Goal: Information Seeking & Learning: Check status

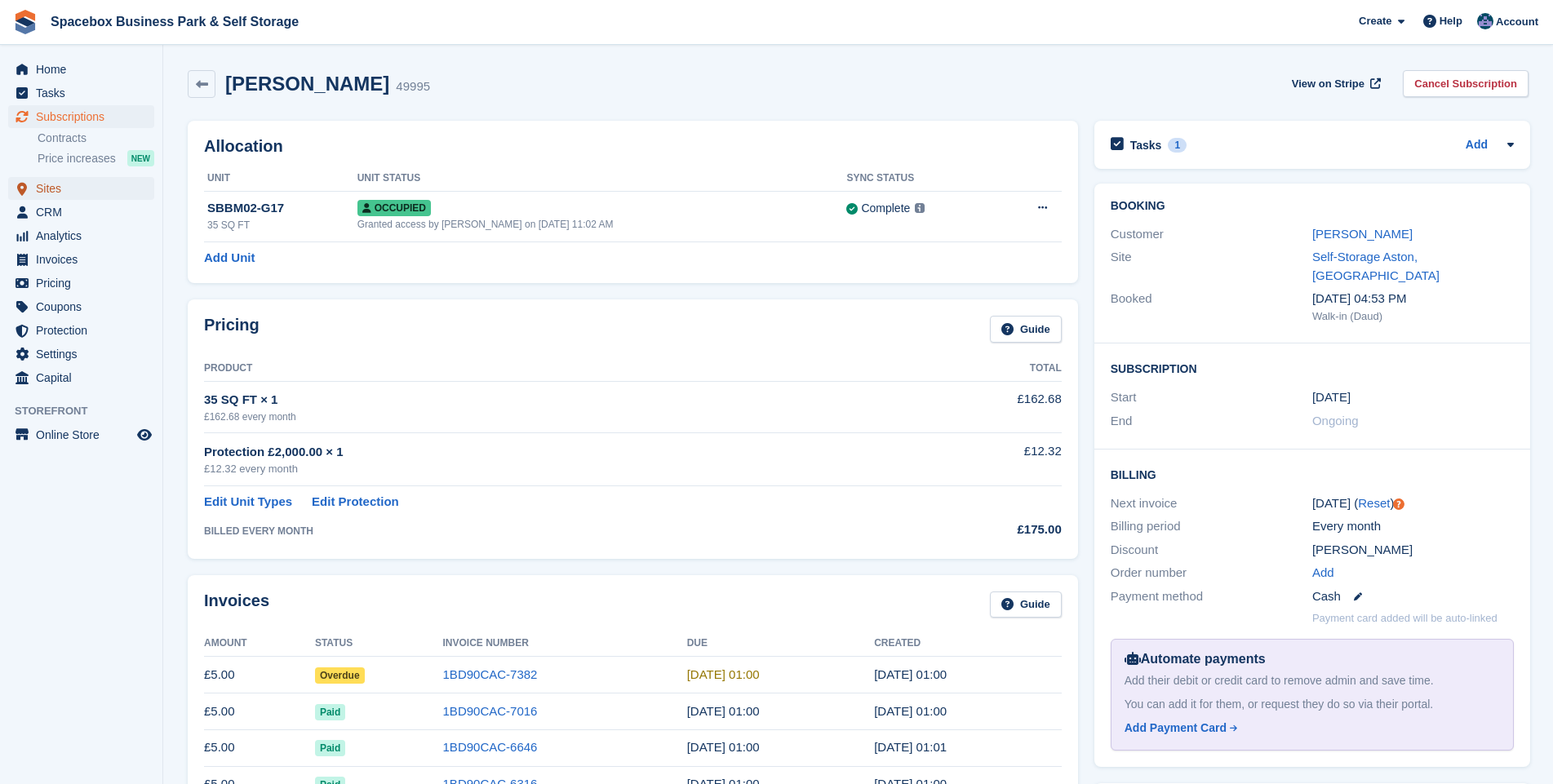
click at [48, 187] on span "Sites" at bounding box center [85, 188] width 98 height 23
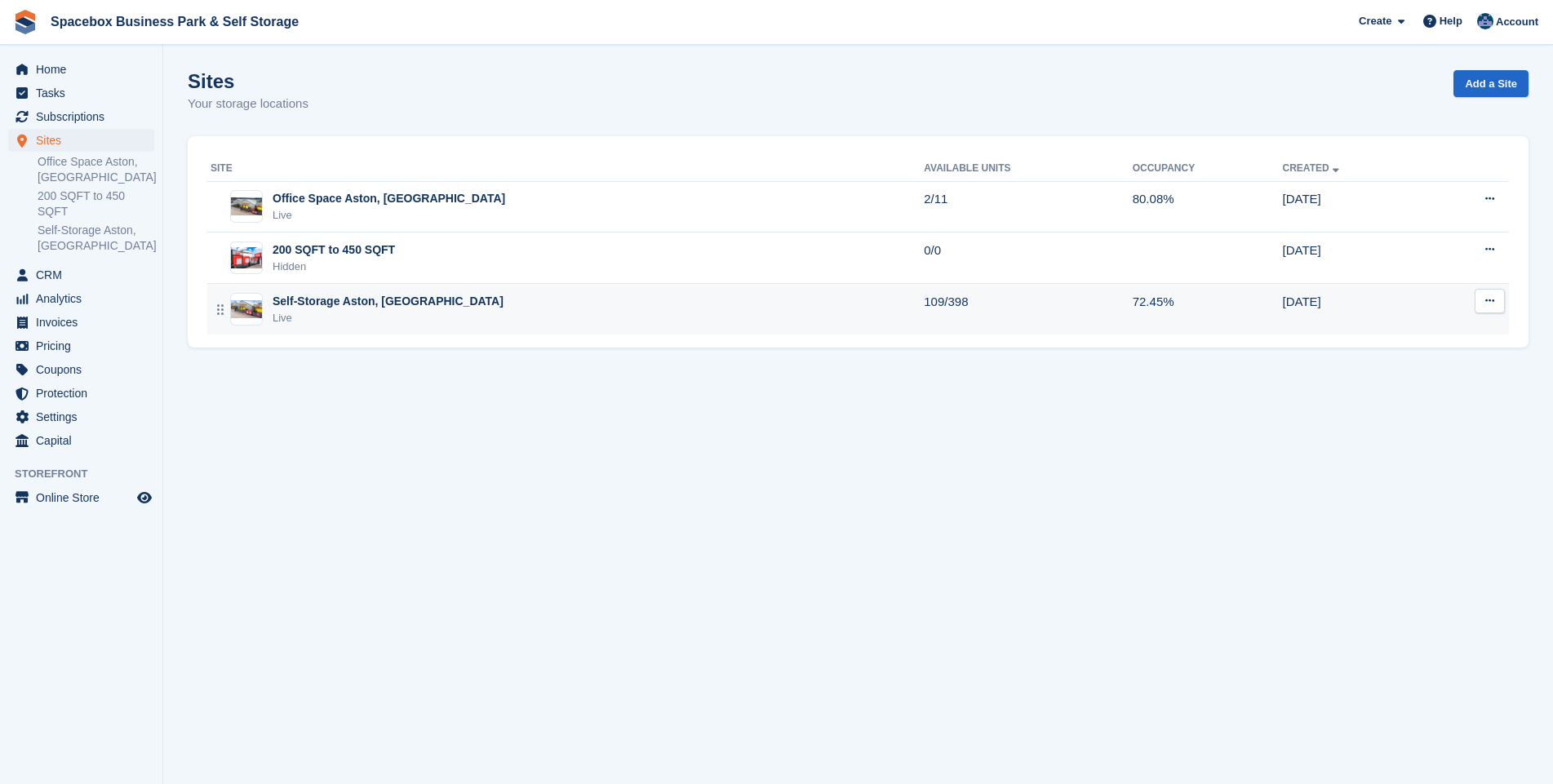
click at [306, 306] on div "Self-Storage Aston, [GEOGRAPHIC_DATA]" at bounding box center [388, 301] width 231 height 17
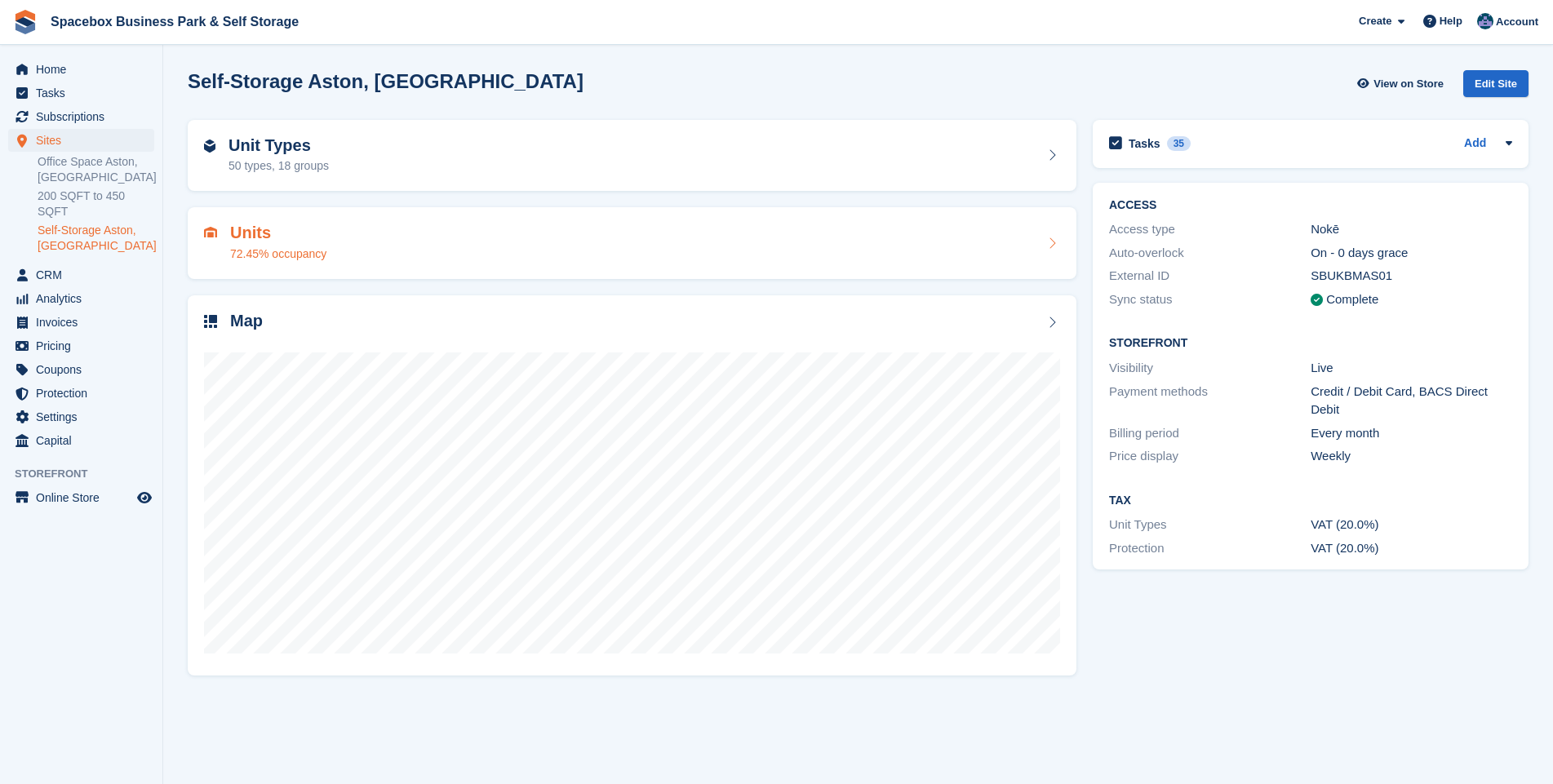
click at [264, 253] on div "72.45% occupancy" at bounding box center [278, 255] width 96 height 17
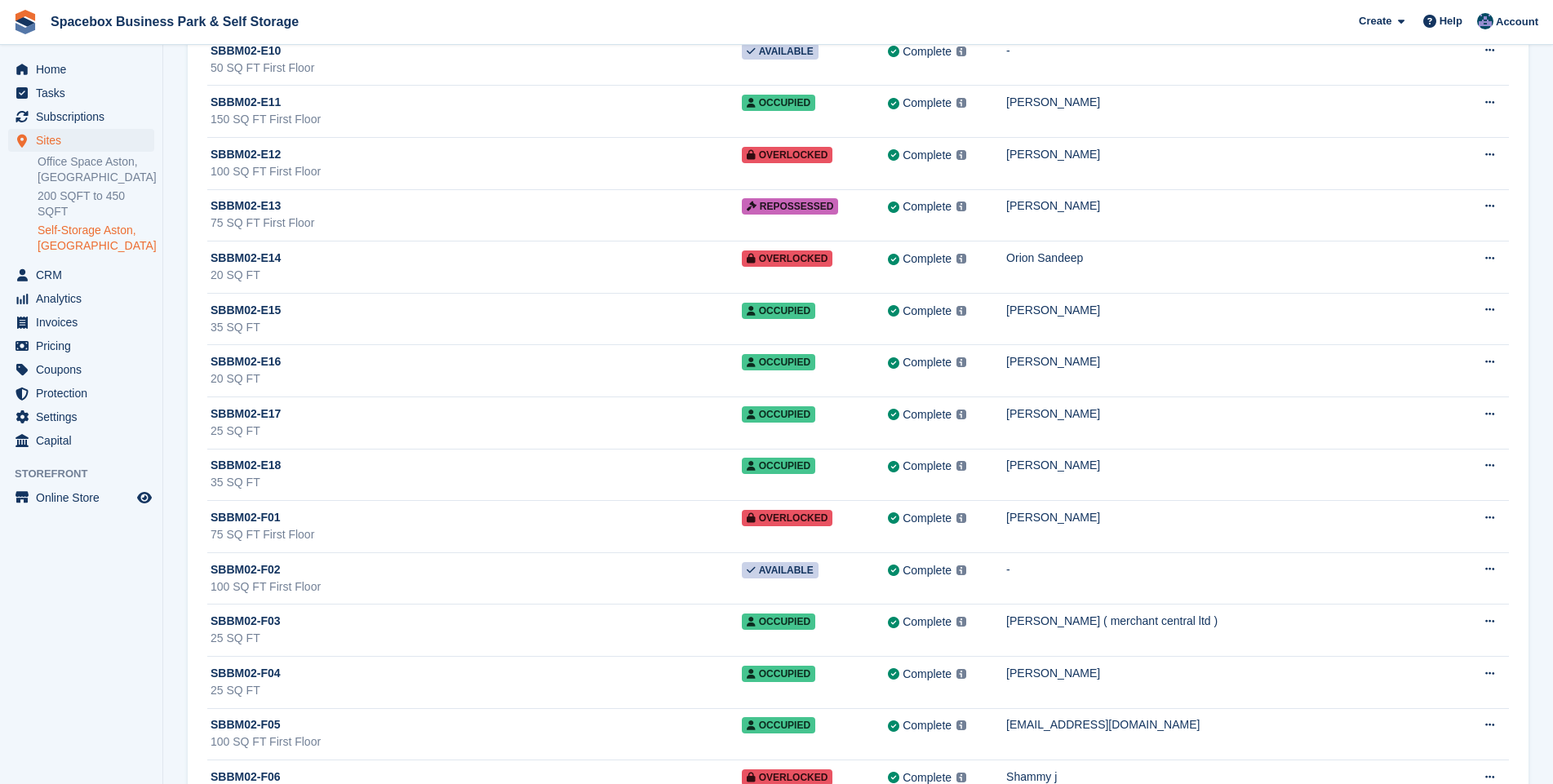
scroll to position [7177, 0]
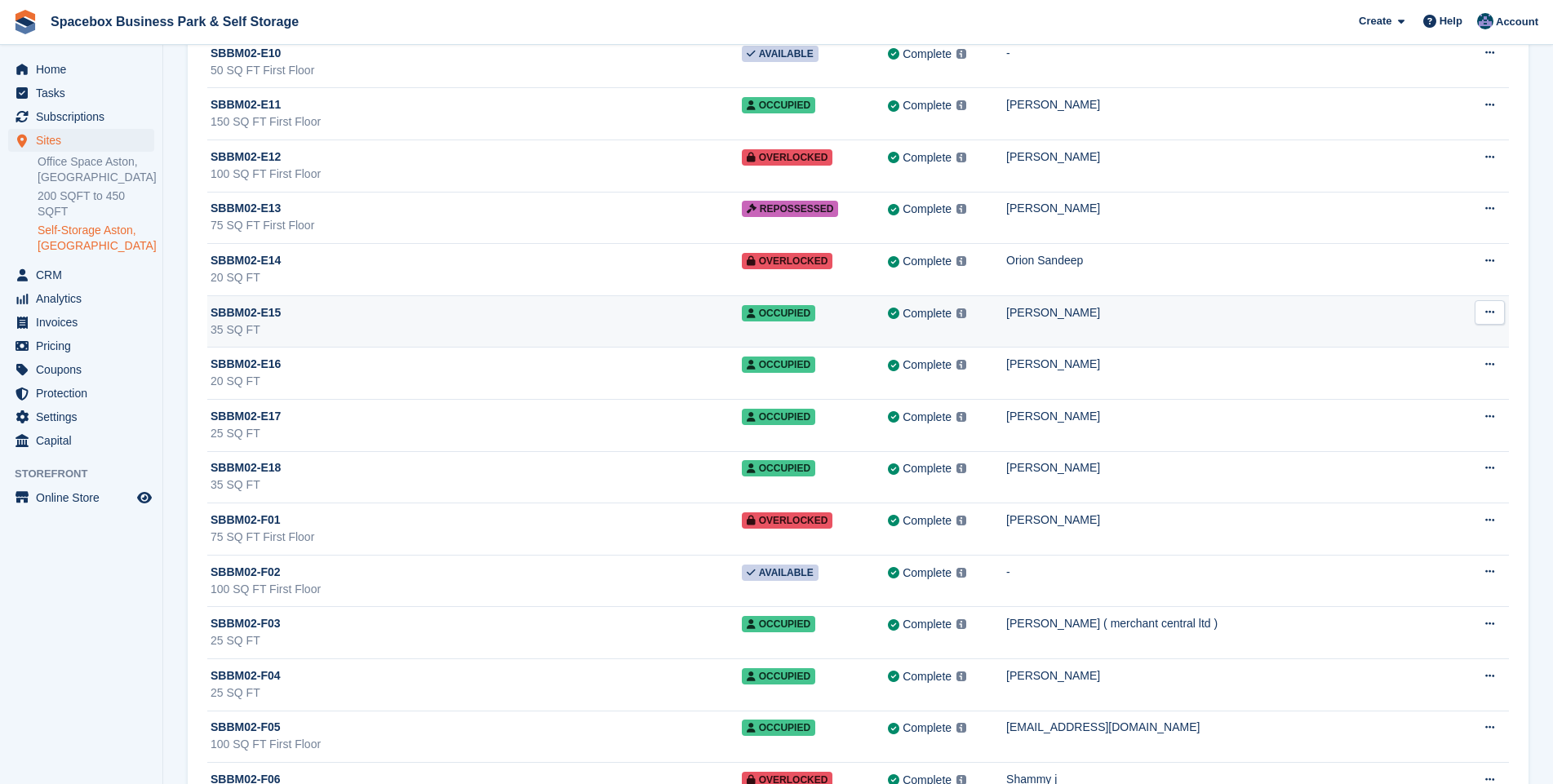
click at [462, 322] on div "35 SQ FT" at bounding box center [476, 330] width 531 height 17
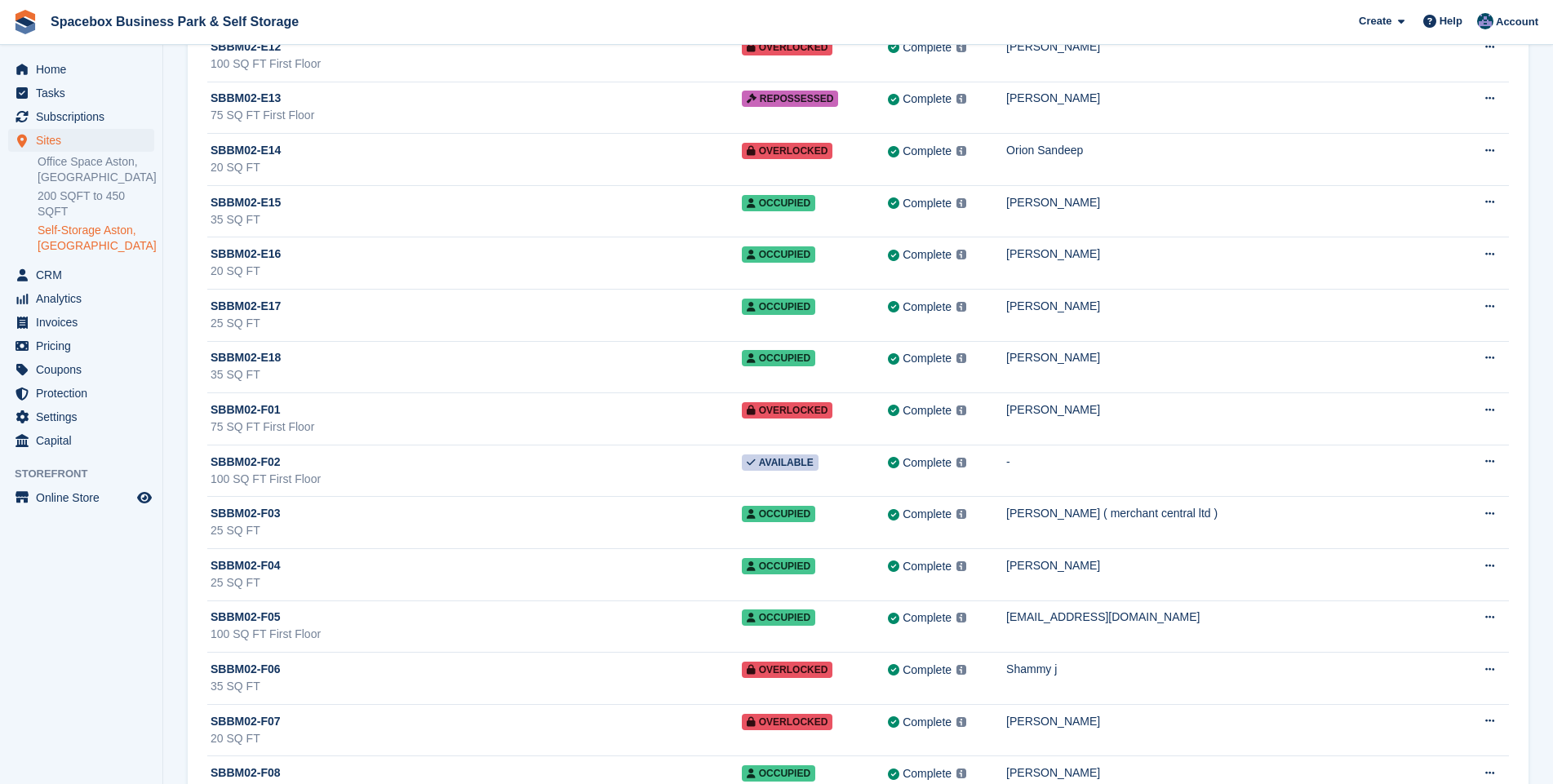
scroll to position [7294, 0]
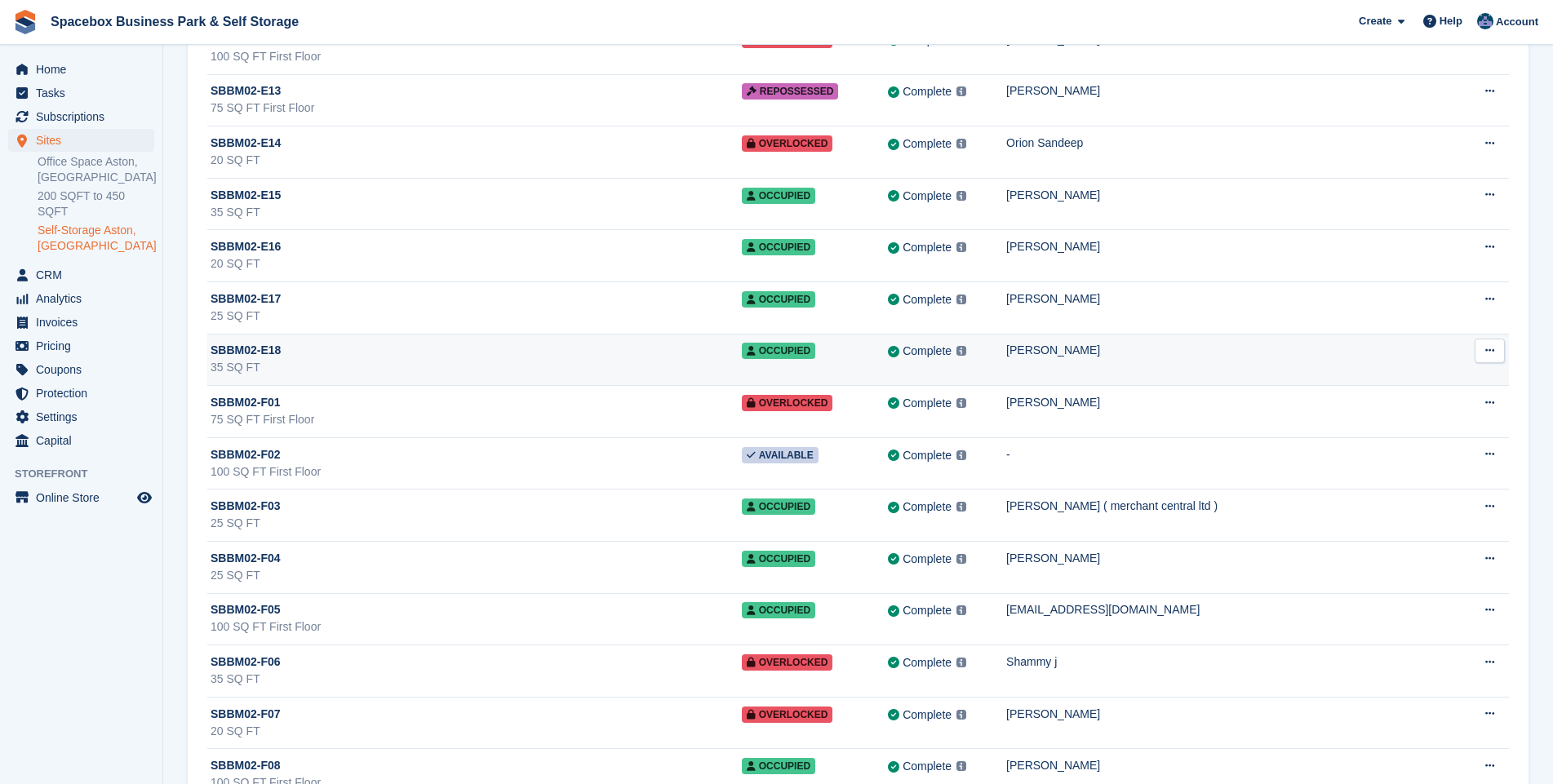
click at [568, 372] on div "35 SQ FT" at bounding box center [476, 368] width 531 height 17
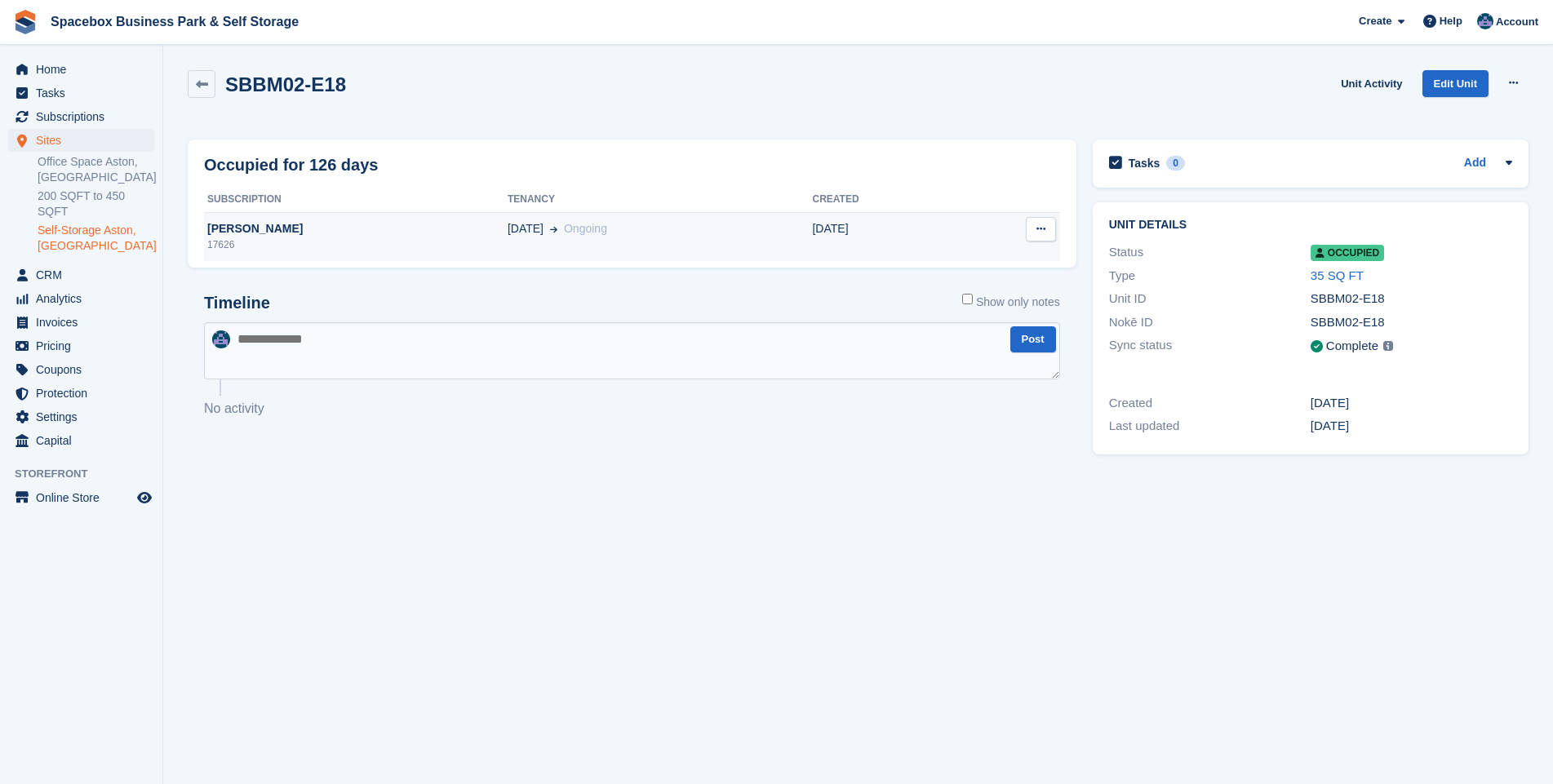
click at [244, 225] on div "[PERSON_NAME]" at bounding box center [355, 229] width 303 height 17
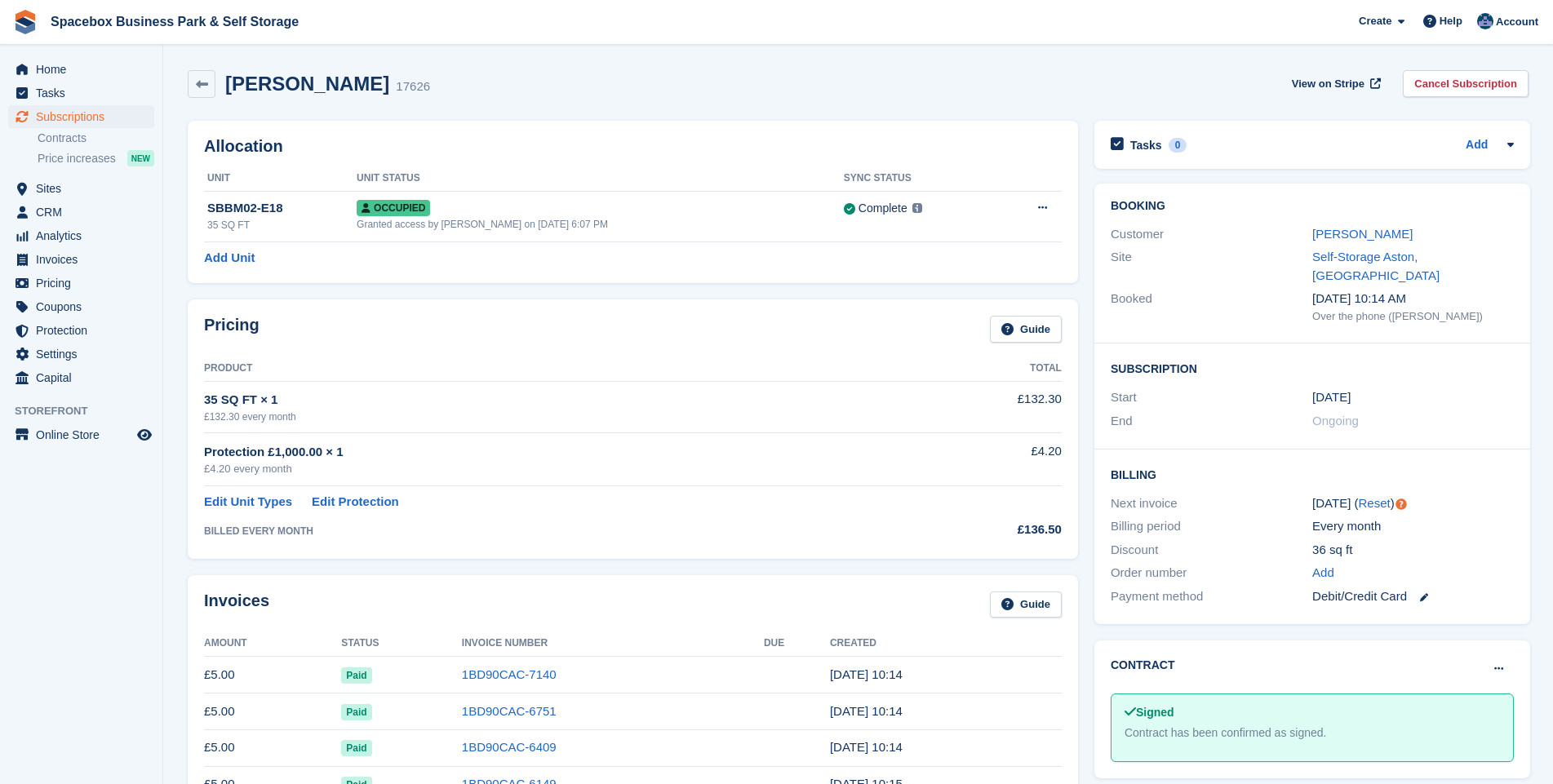
drag, startPoint x: 355, startPoint y: 84, endPoint x: 225, endPoint y: 88, distance: 130.1
click at [225, 88] on div "Michael Harris 17626" at bounding box center [323, 84] width 215 height 24
drag, startPoint x: 225, startPoint y: 88, endPoint x: 252, endPoint y: 86, distance: 27.1
copy h2 "[PERSON_NAME]"
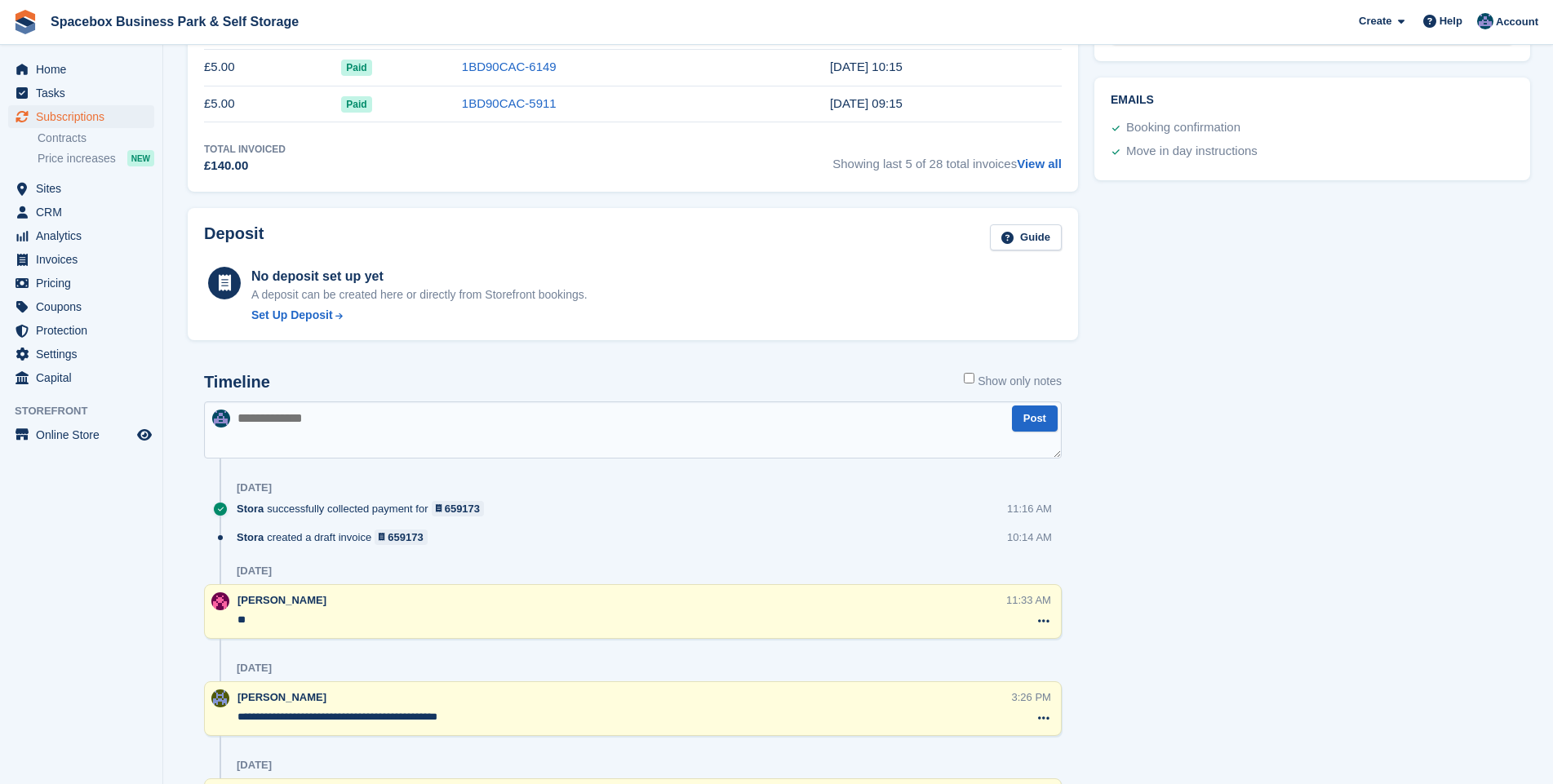
scroll to position [706, 0]
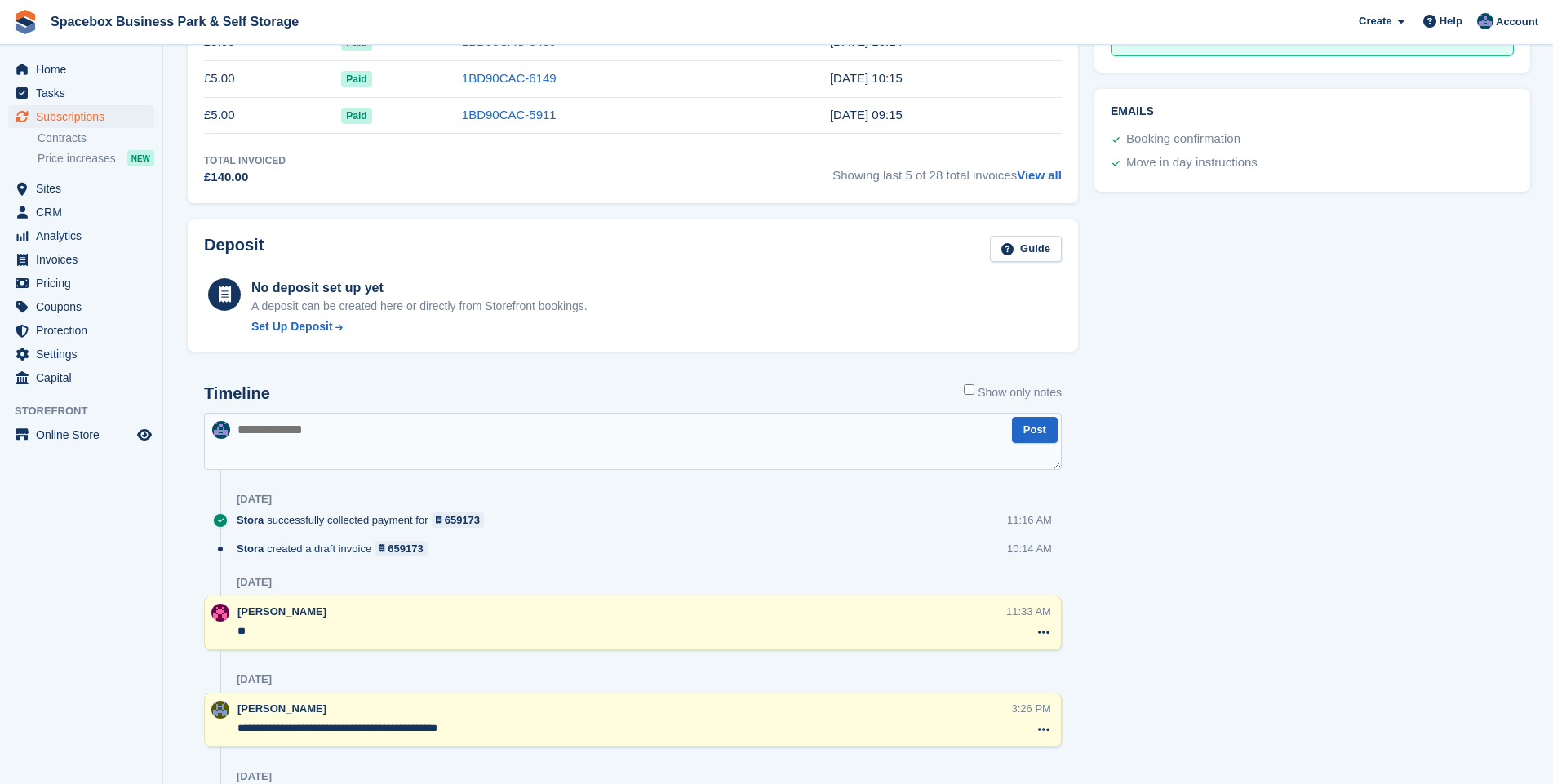
click at [357, 447] on textarea at bounding box center [633, 442] width 858 height 57
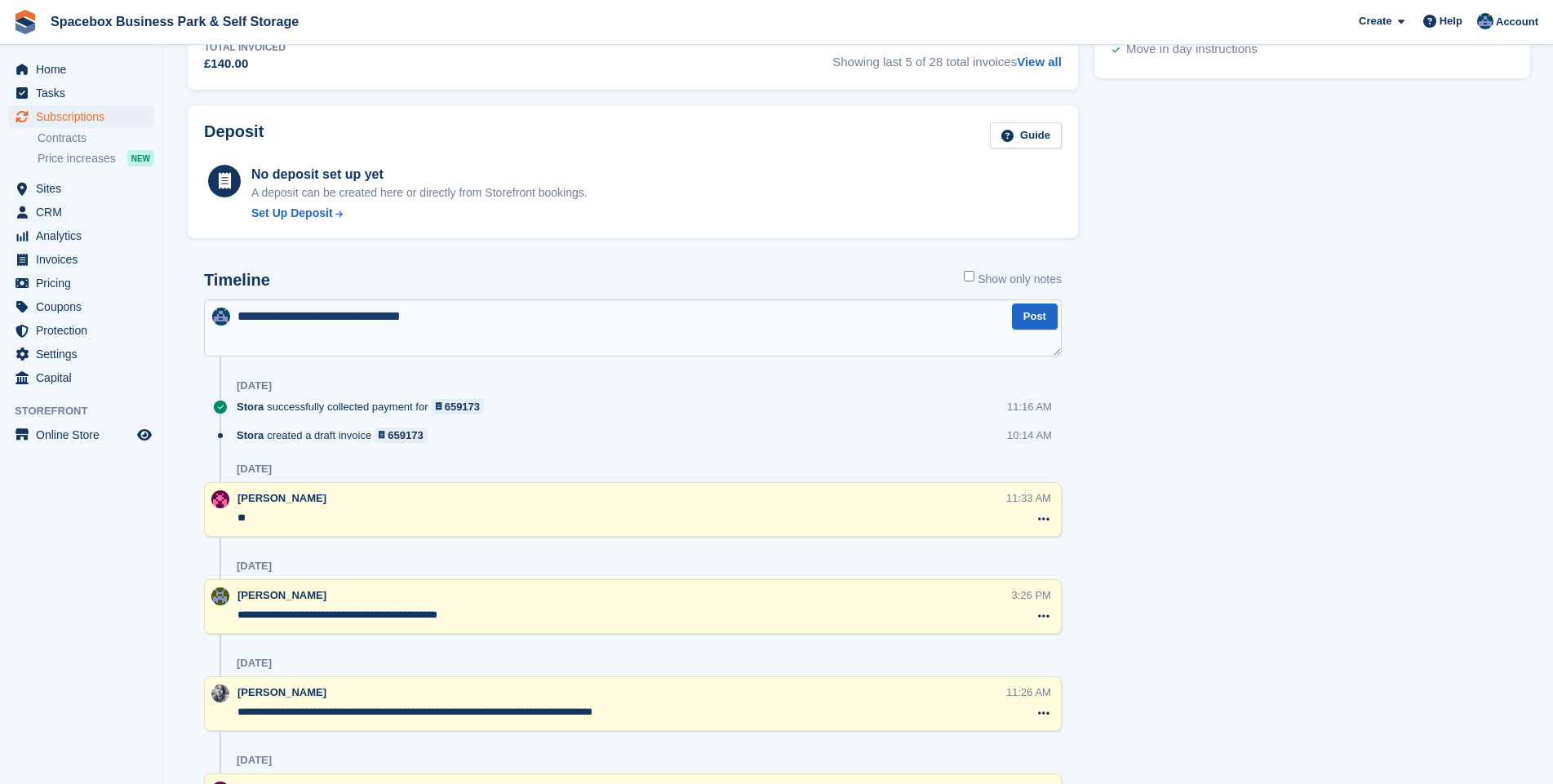
scroll to position [824, 0]
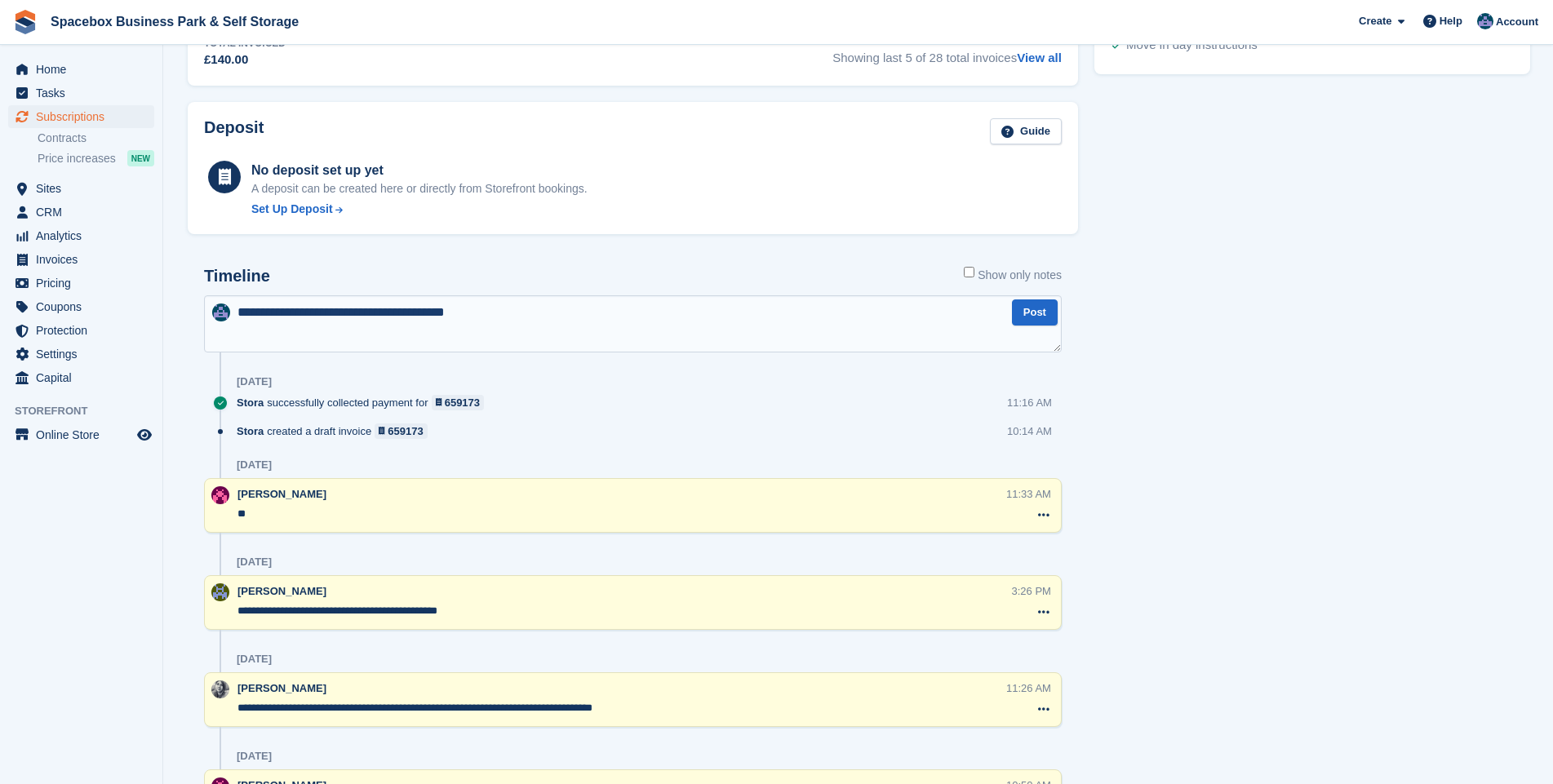
type textarea "**********"
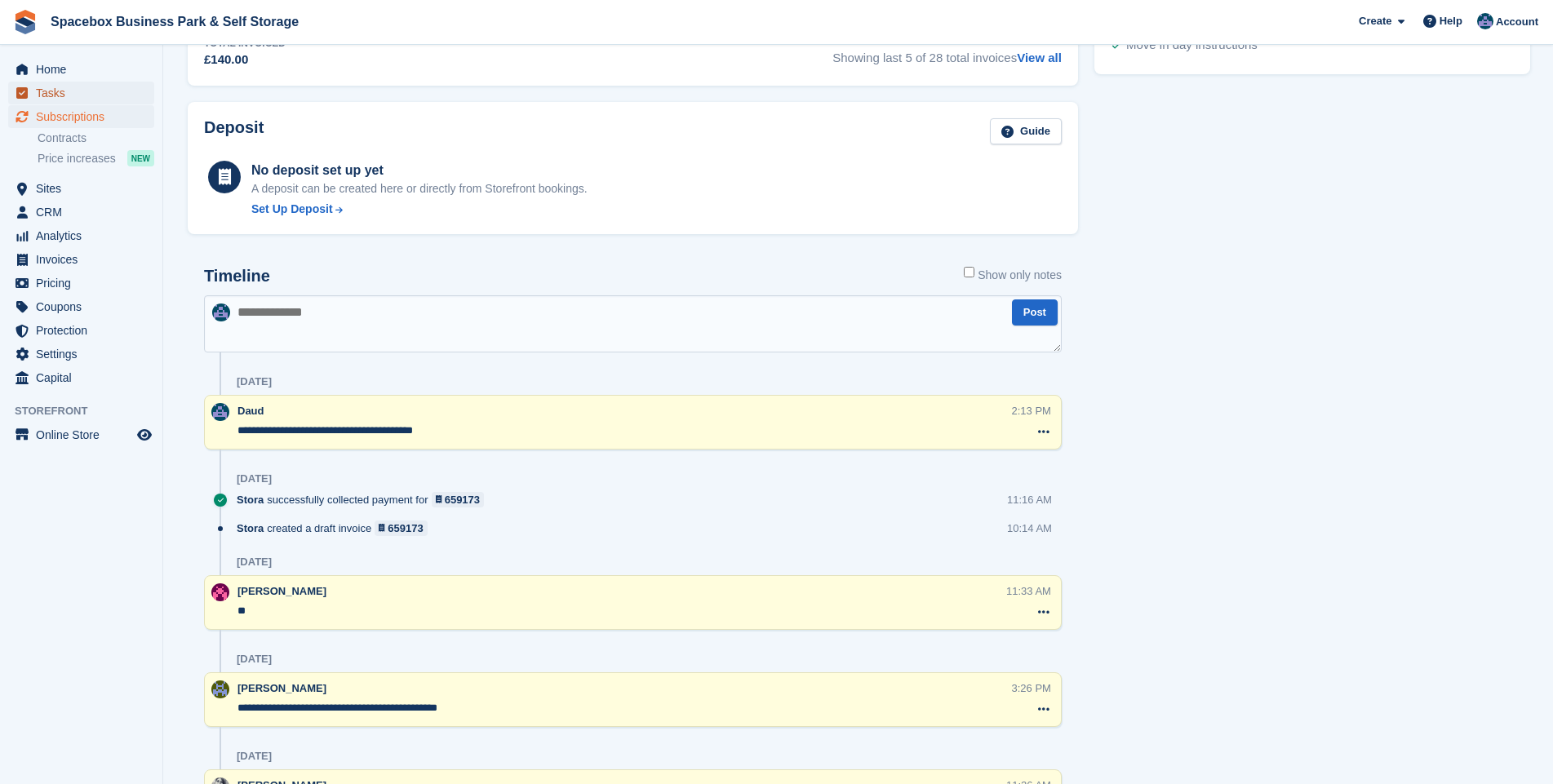
click at [38, 97] on span "Tasks" at bounding box center [85, 93] width 98 height 23
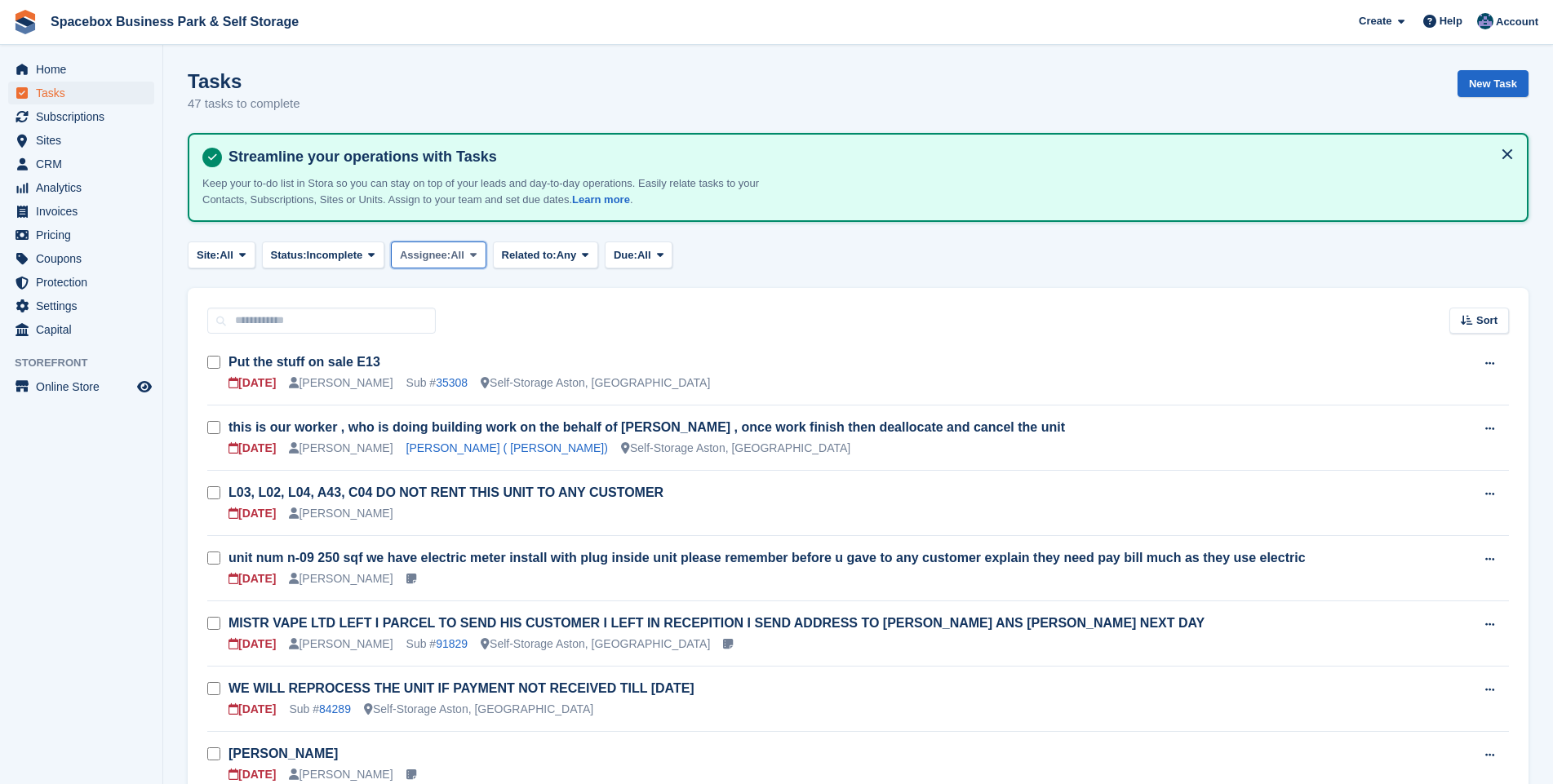
click at [470, 256] on span at bounding box center [473, 255] width 13 height 13
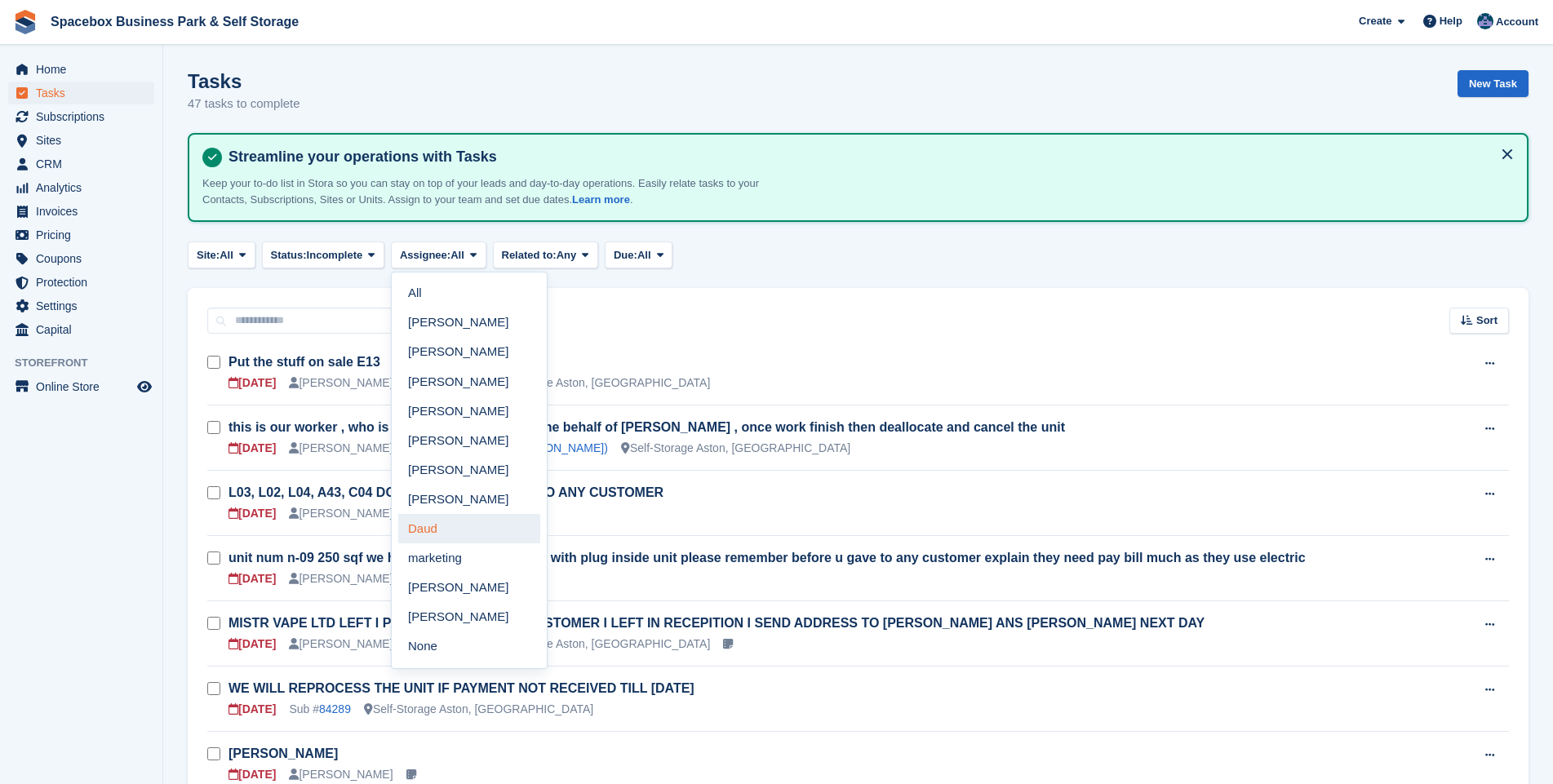
click at [436, 520] on link "Daud" at bounding box center [469, 528] width 142 height 29
